Goal: Contribute content

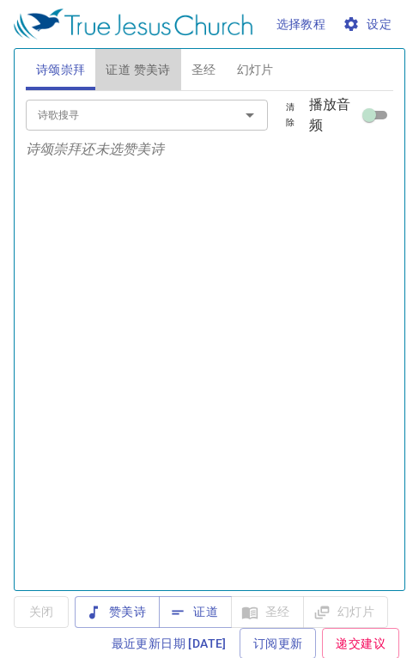
click at [133, 70] on span "证道 赞美诗" at bounding box center [138, 69] width 64 height 21
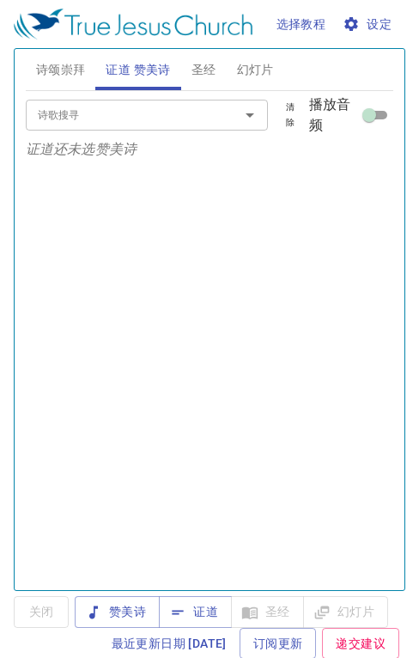
click at [206, 613] on span "证道" at bounding box center [196, 611] width 46 height 21
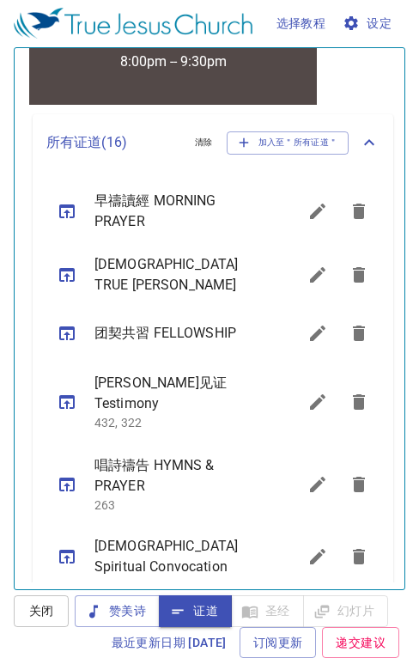
scroll to position [887, 0]
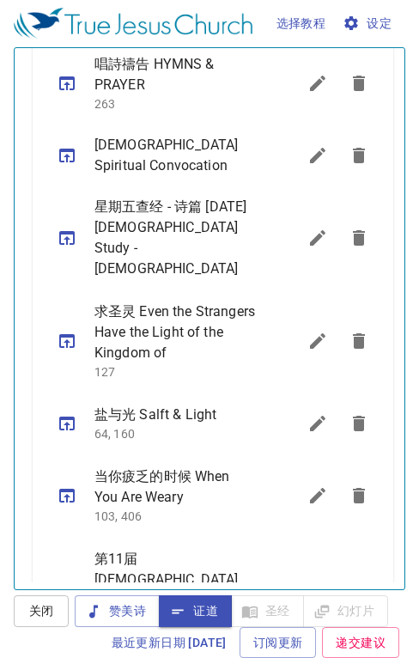
click at [310, 416] on icon "sermon lineup list" at bounding box center [317, 423] width 15 height 15
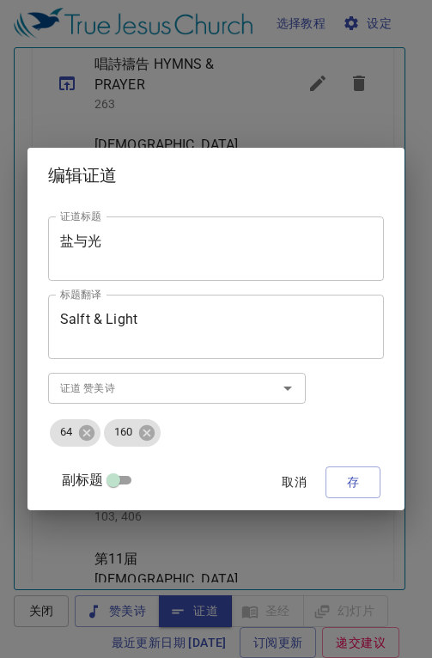
click at [127, 482] on input "副标题" at bounding box center [113, 483] width 62 height 21
checkbox input "true"
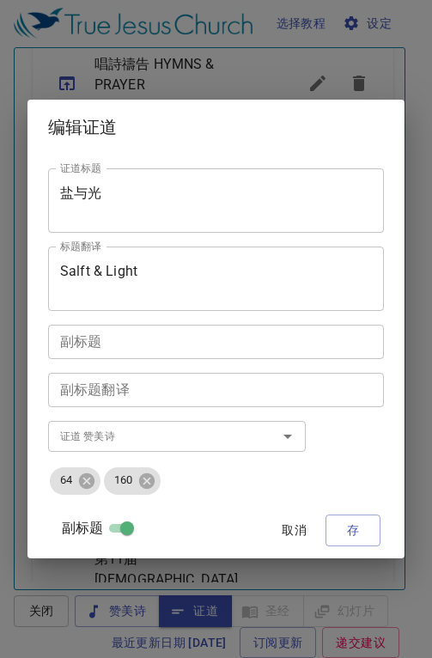
click at [108, 186] on textarea "盐与光" at bounding box center [216, 201] width 312 height 33
click at [297, 530] on span "取消" at bounding box center [294, 530] width 41 height 21
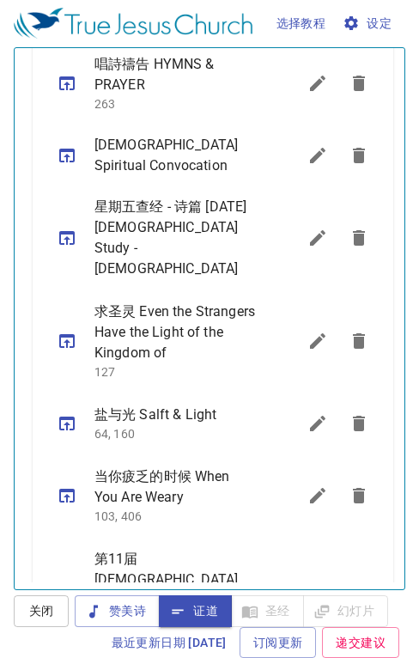
click at [310, 488] on icon "sermon lineup list" at bounding box center [317, 495] width 15 height 15
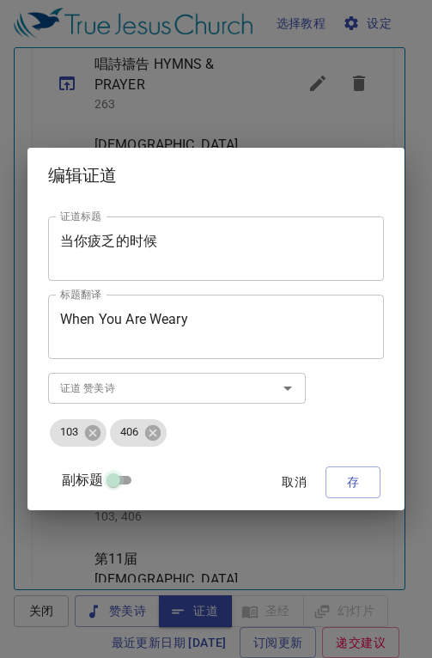
click at [122, 480] on input "副标题" at bounding box center [113, 483] width 62 height 21
checkbox input "true"
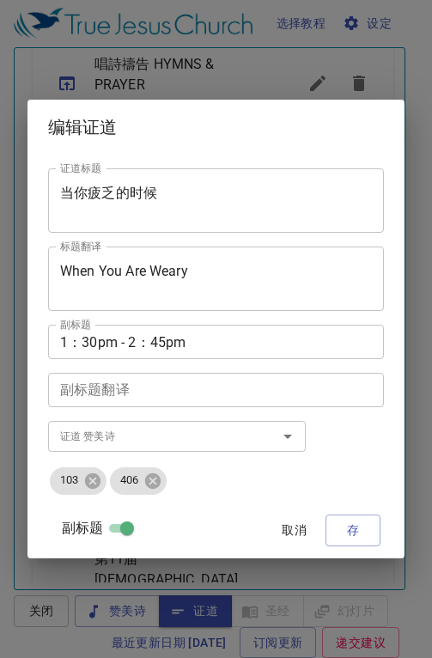
click at [296, 531] on span "取消" at bounding box center [294, 530] width 41 height 21
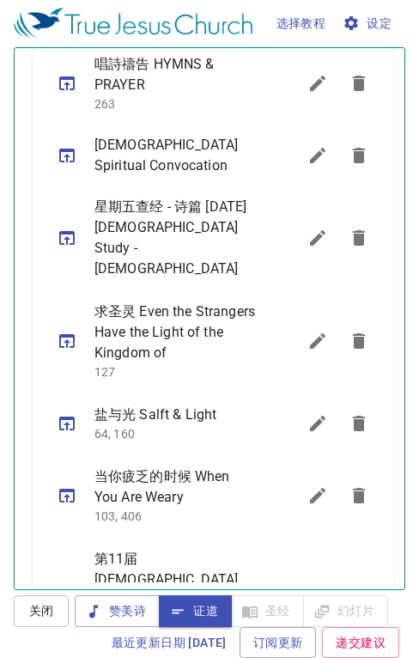
click at [310, 416] on icon "sermon lineup list" at bounding box center [317, 423] width 15 height 15
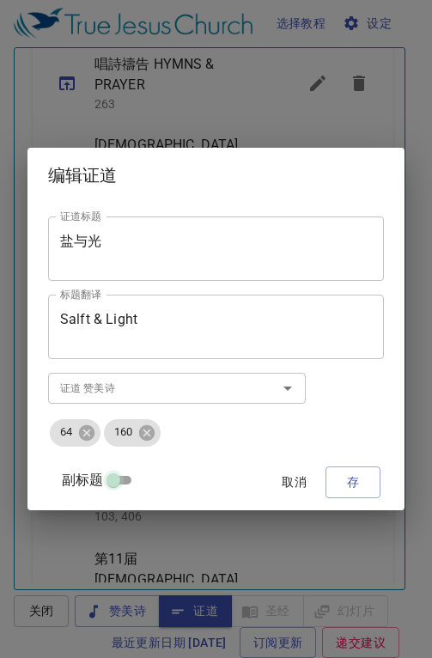
click at [119, 479] on input "副标题" at bounding box center [113, 483] width 62 height 21
checkbox input "true"
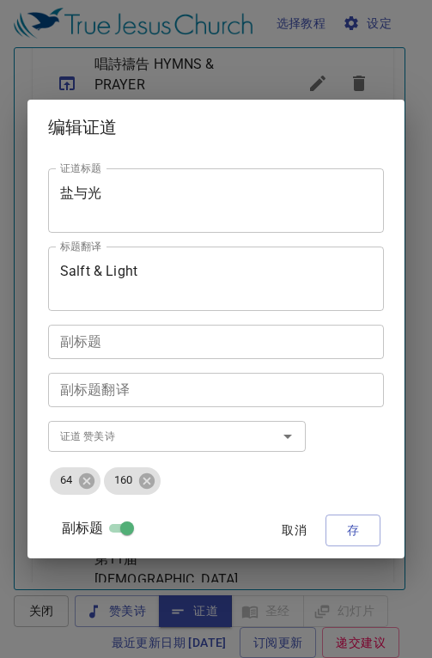
click at [109, 194] on textarea "盐与光" at bounding box center [216, 201] width 312 height 33
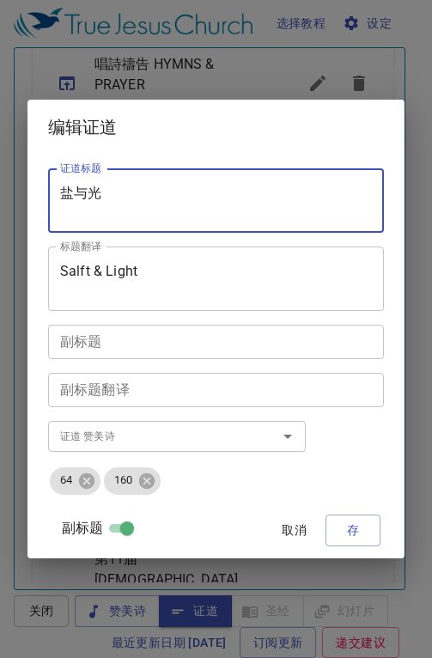
click at [164, 192] on textarea "盐与光" at bounding box center [216, 201] width 312 height 33
type textarea "盐"
paste textarea "请到耶稣这里来"
type textarea "请到耶稣这里来"
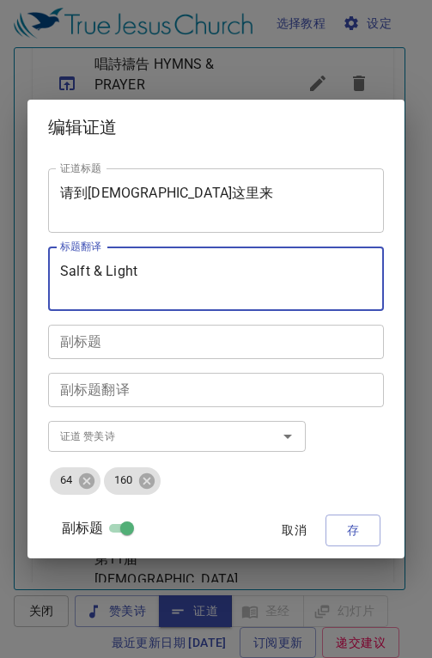
click at [142, 271] on textarea "Salft & Light" at bounding box center [216, 279] width 312 height 33
type textarea "S"
paste textarea "Come to Jesus Please"
drag, startPoint x: 210, startPoint y: 270, endPoint x: 52, endPoint y: 278, distance: 159.1
click at [57, 274] on div "Come to Jesus Please 标题翻译" at bounding box center [216, 278] width 336 height 64
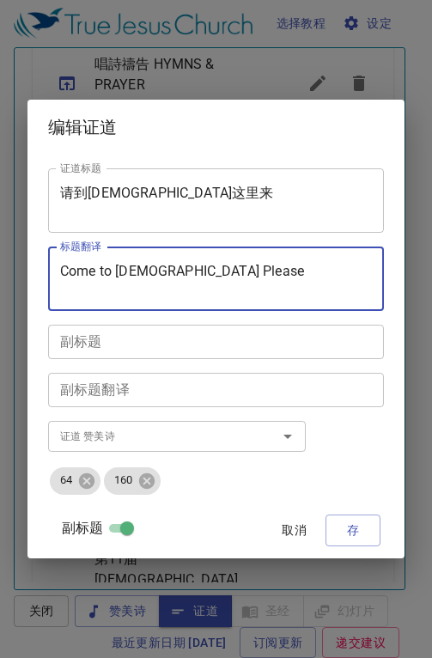
type textarea "Come to Jesus Please"
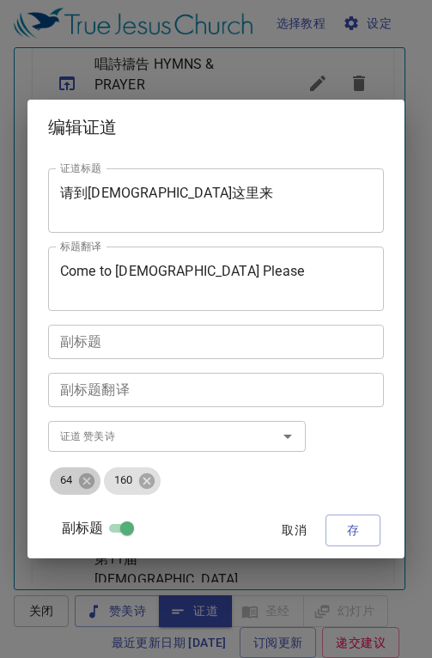
click at [84, 480] on icon at bounding box center [86, 479] width 15 height 15
click at [98, 479] on icon at bounding box center [92, 479] width 15 height 15
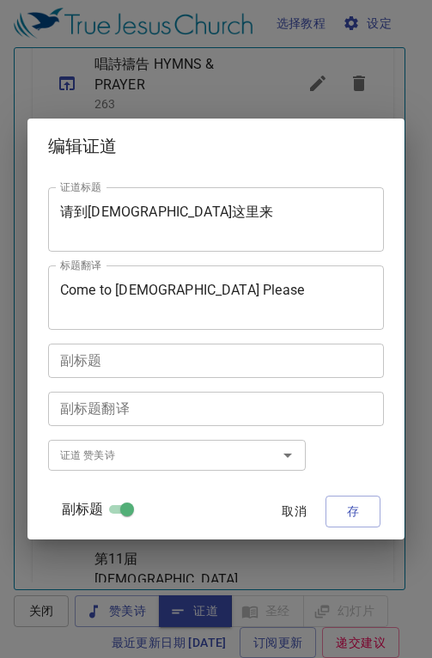
click at [106, 453] on input "证道 赞美诗" at bounding box center [151, 455] width 197 height 20
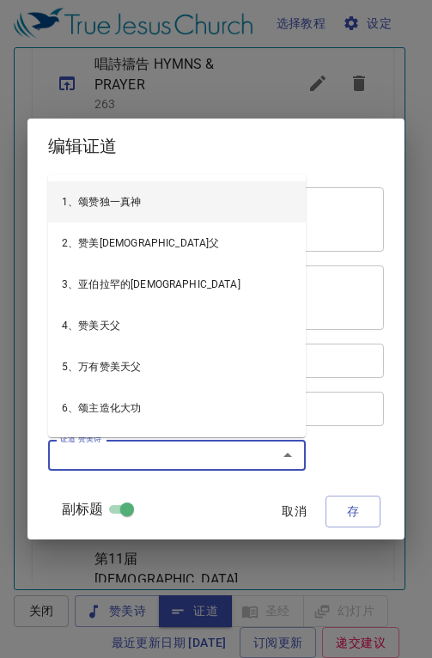
click at [76, 453] on input "证道 赞美诗" at bounding box center [151, 455] width 197 height 20
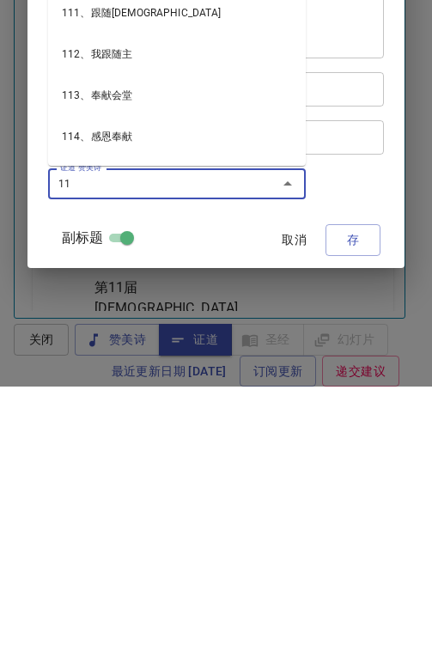
type input "11、在主内顶快乐"
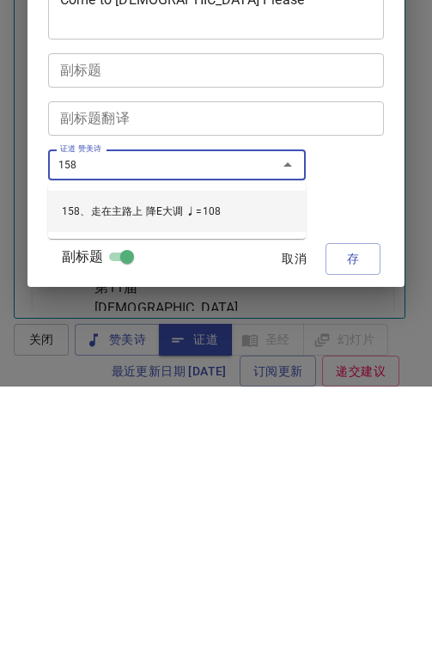
type input "158、走在主路上 降E大调 ♩=108"
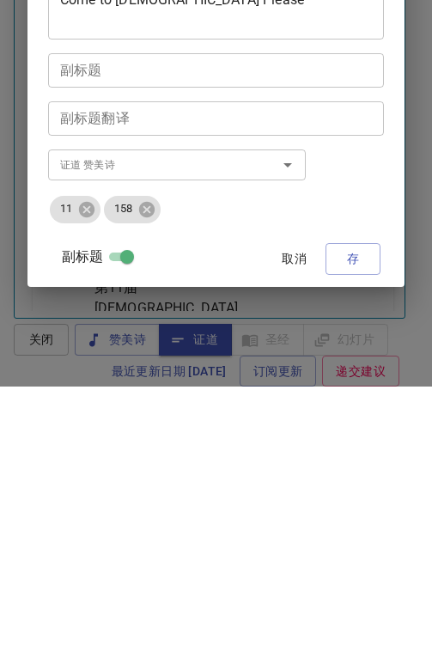
click at [356, 255] on div "证道标题 请到耶稣这里来 证道标题 标题翻译 Come to Jesus Please 标题翻译 副标题 副标题 副标题翻译 副标题翻译 证道 赞美诗 证道 …" at bounding box center [216, 355] width 336 height 389
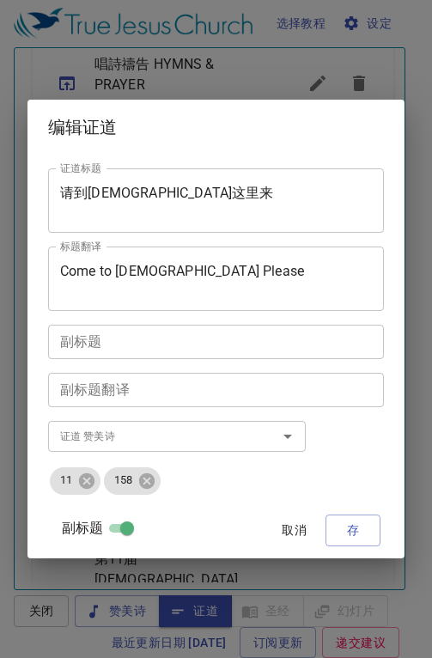
click at [350, 533] on span "存" at bounding box center [352, 530] width 27 height 21
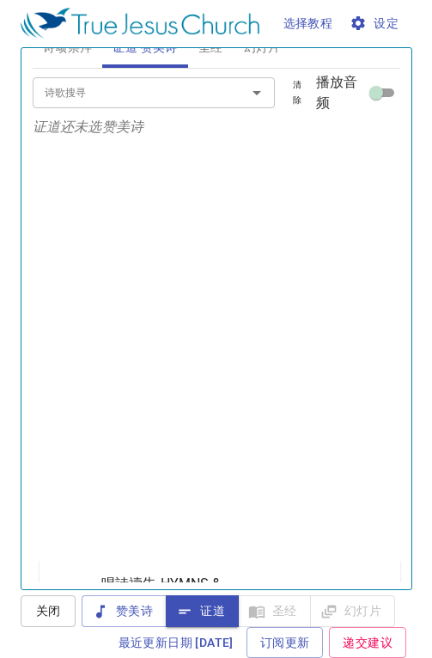
scroll to position [0, 0]
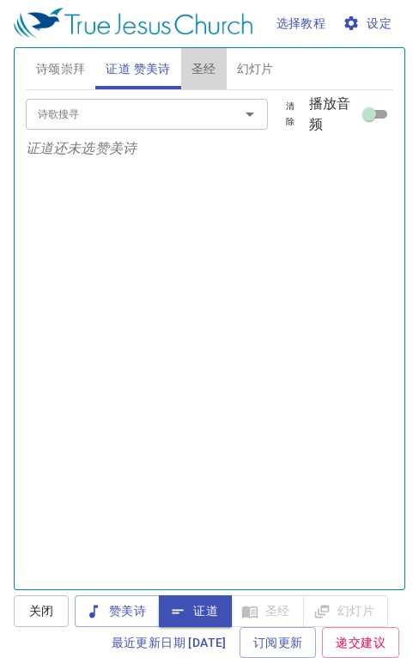
click at [204, 70] on span "圣经" at bounding box center [204, 68] width 25 height 21
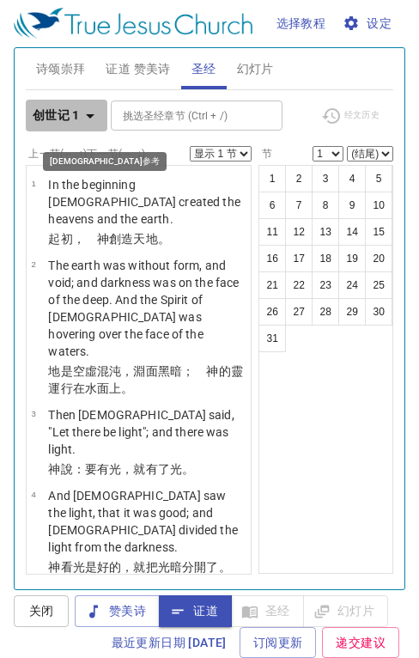
click at [88, 116] on icon "button" at bounding box center [90, 116] width 21 height 21
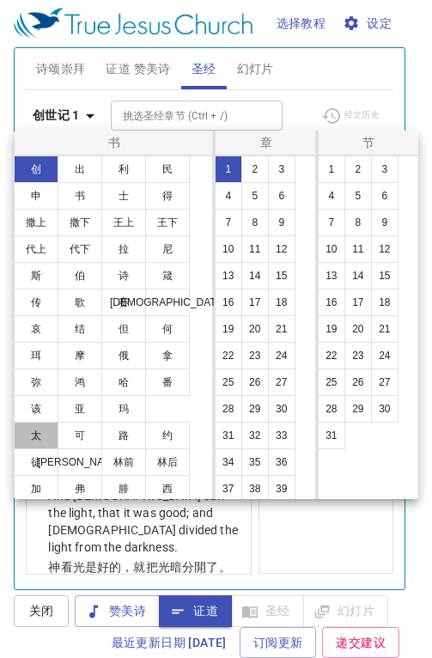
click at [44, 432] on button "太" at bounding box center [36, 435] width 45 height 27
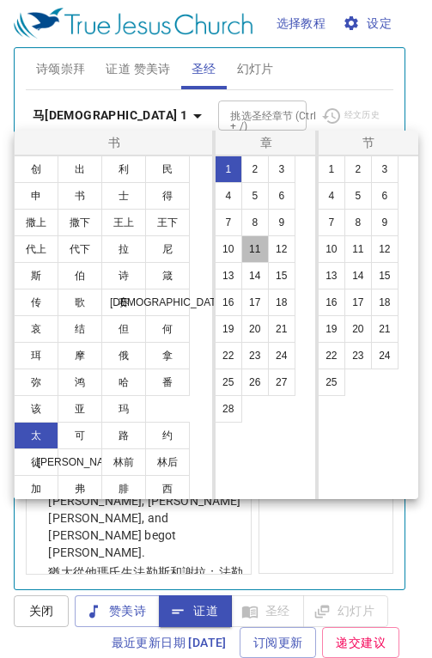
click at [255, 246] on button "11" at bounding box center [254, 248] width 27 height 27
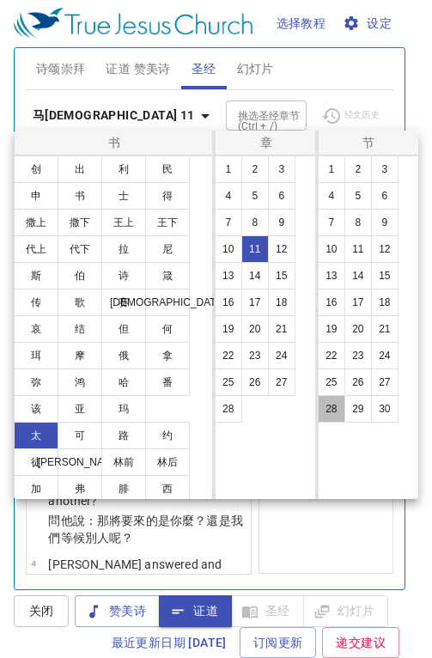
click at [334, 411] on button "28" at bounding box center [331, 408] width 27 height 27
select select "28"
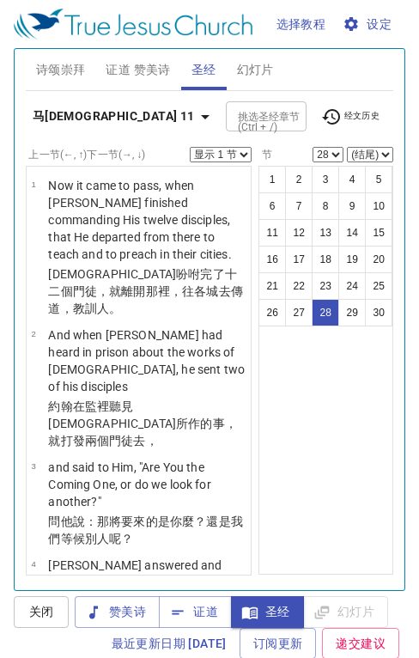
scroll to position [58, 0]
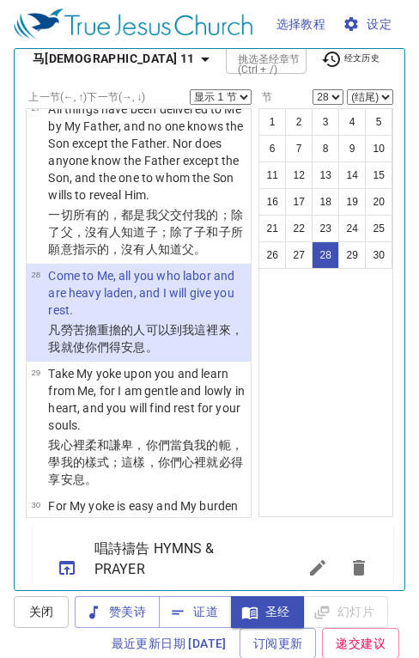
click at [232, 94] on select "显示 1 节 显示 2 节 显示 3 节 显示 4 节 显示 5 节" at bounding box center [221, 96] width 62 height 15
select select "3"
click at [190, 89] on select "显示 1 节 显示 2 节 显示 3 节 显示 4 节 显示 5 节" at bounding box center [221, 96] width 62 height 15
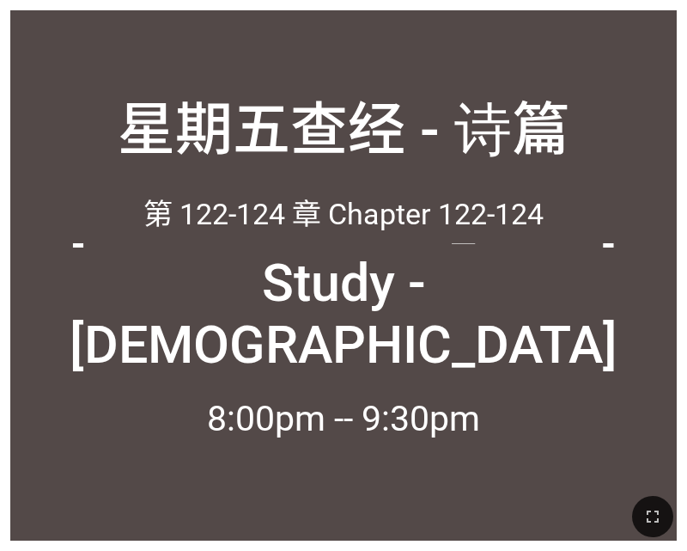
click at [27, 88] on div "星期五查经 - 诗篇" at bounding box center [343, 108] width 666 height 143
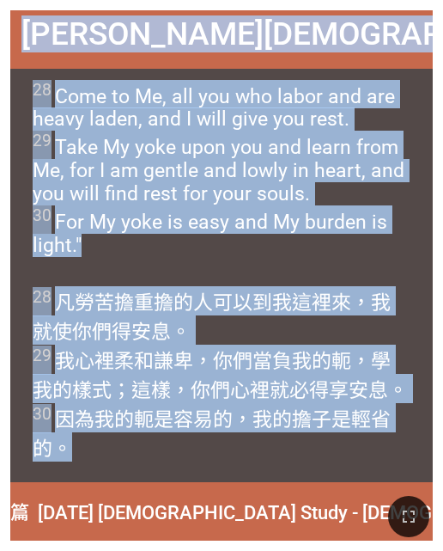
drag, startPoint x: 29, startPoint y: 35, endPoint x: 354, endPoint y: 455, distance: 530.8
click at [354, 455] on div "[PERSON_NAME][DEMOGRAPHIC_DATA] 11:28-30 [PERSON_NAME][DEMOGRAPHIC_DATA] 11:28-…" at bounding box center [221, 275] width 423 height 530
copy div "[PERSON_NAME][DEMOGRAPHIC_DATA] 11:28-30 [PERSON_NAME][DEMOGRAPHIC_DATA] 11:28-…"
